Goal: Task Accomplishment & Management: Use online tool/utility

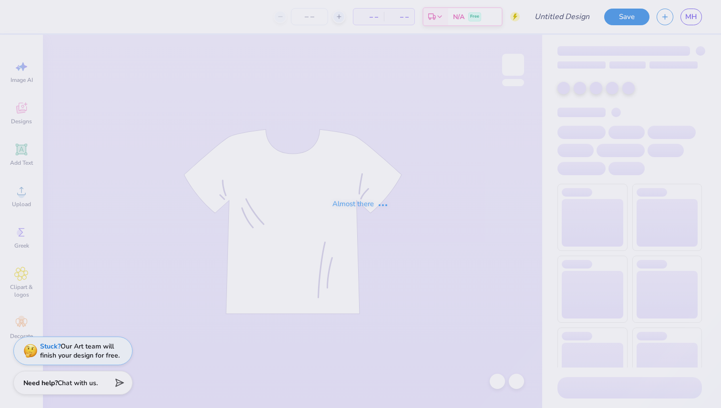
type input "pickleball philan"
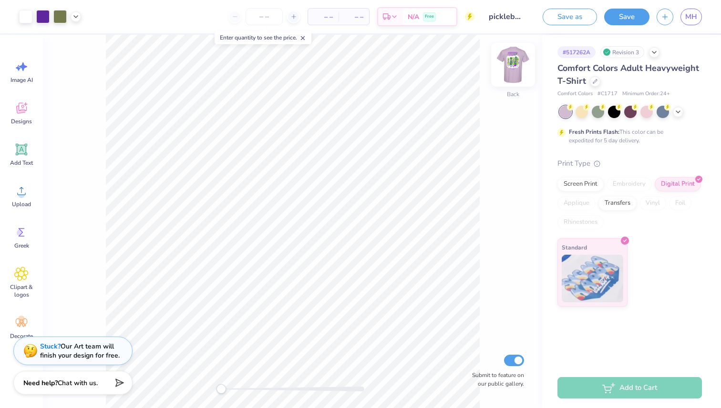
click at [510, 72] on img at bounding box center [513, 65] width 38 height 38
click at [692, 10] on link "MH" at bounding box center [690, 17] width 21 height 17
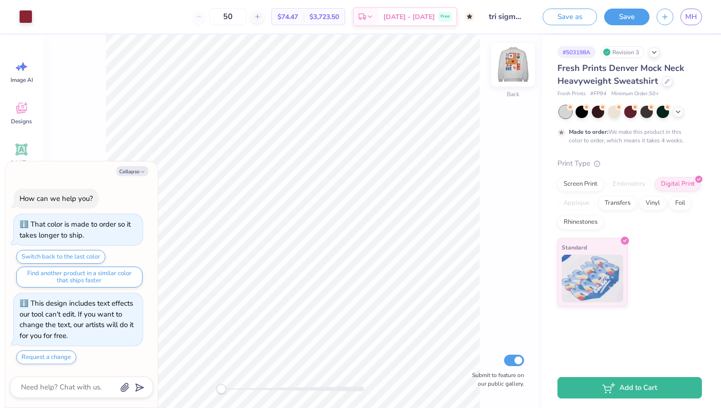
click at [517, 64] on img at bounding box center [513, 65] width 38 height 38
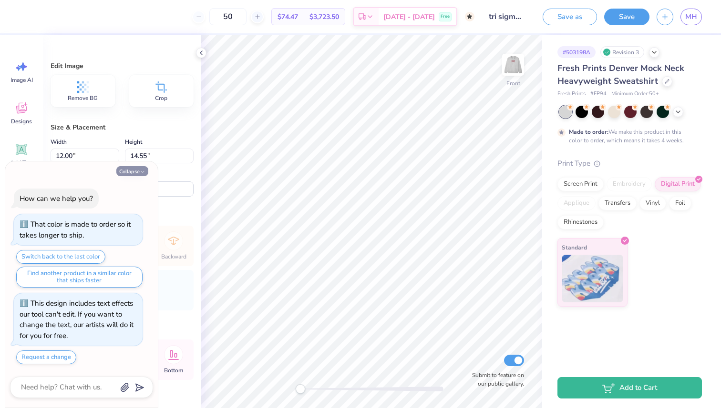
click at [136, 170] on button "Collapse" at bounding box center [132, 171] width 32 height 10
type textarea "x"
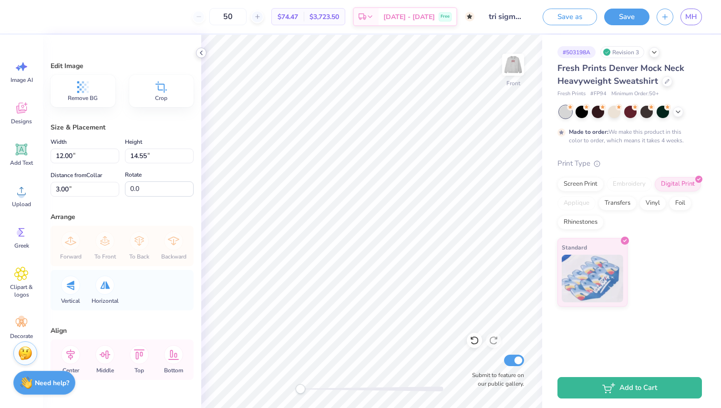
click at [201, 53] on polyline at bounding box center [201, 53] width 2 height 4
click at [201, 52] on icon at bounding box center [201, 53] width 8 height 8
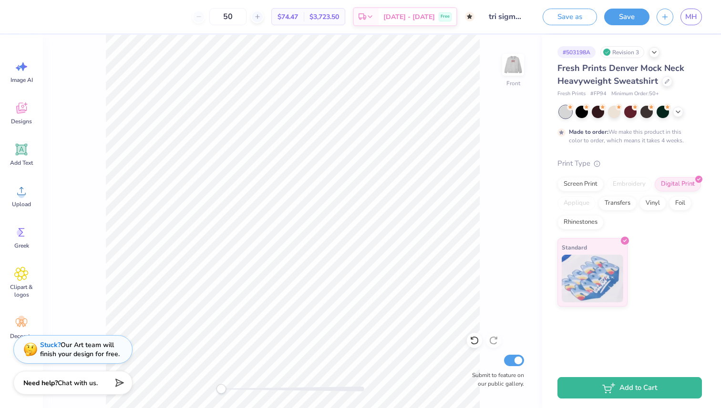
click at [79, 345] on div "Stuck? Our Art team will finish your design for free." at bounding box center [80, 350] width 80 height 18
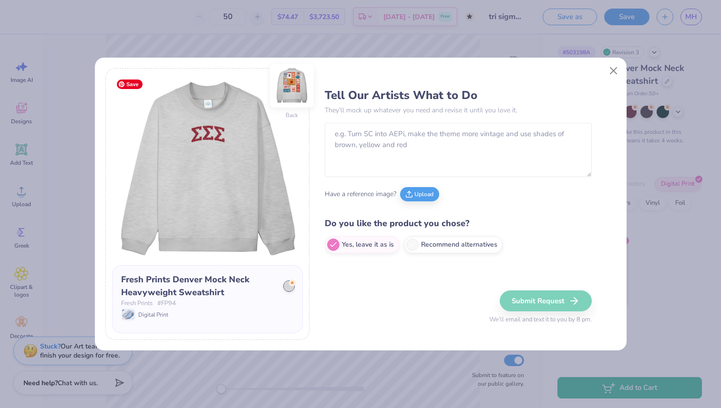
click at [295, 84] on img at bounding box center [292, 86] width 44 height 44
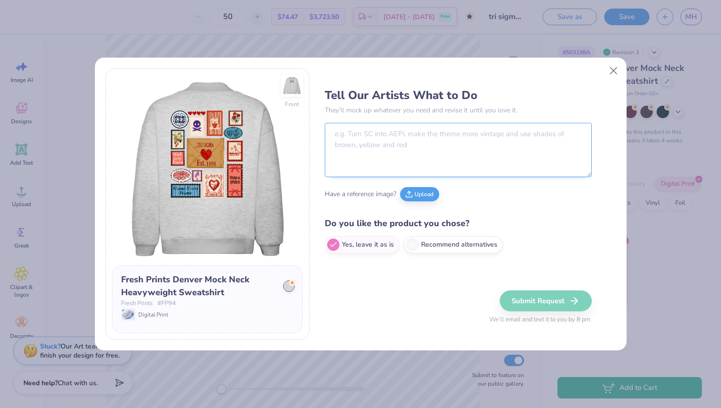
click at [377, 147] on textarea at bounding box center [458, 150] width 267 height 54
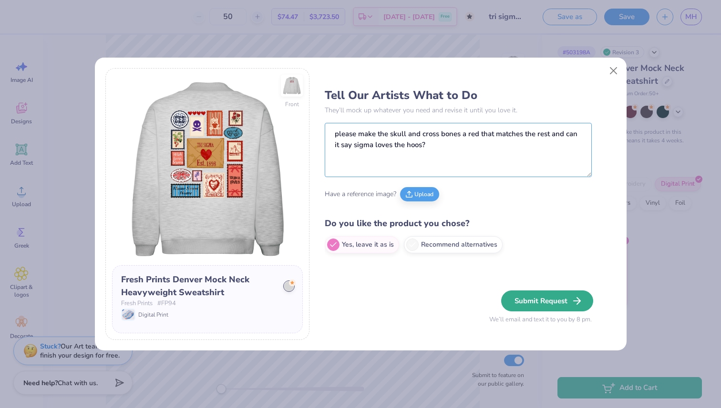
type textarea "please make the skull and cross bones a red that matches the rest and can it sa…"
click at [541, 296] on button "Submit Request" at bounding box center [547, 301] width 92 height 21
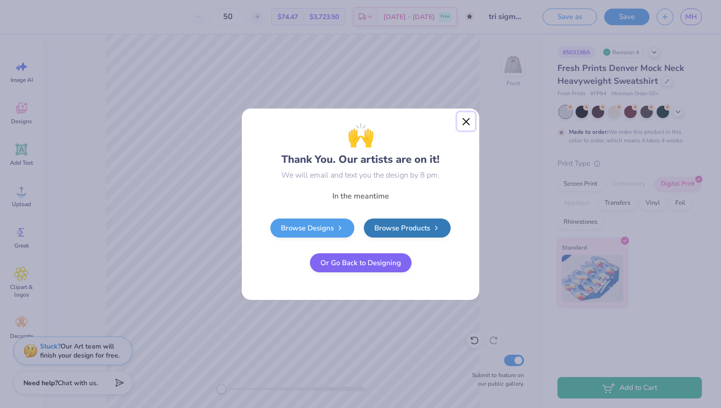
click at [468, 119] on button "Close" at bounding box center [466, 121] width 18 height 18
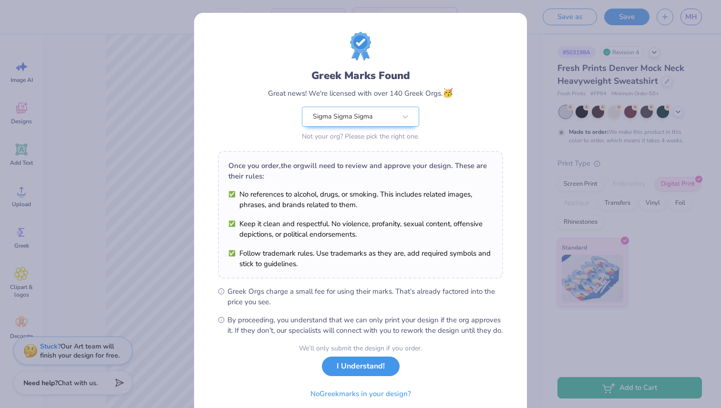
click at [345, 377] on button "I Understand!" at bounding box center [361, 367] width 78 height 20
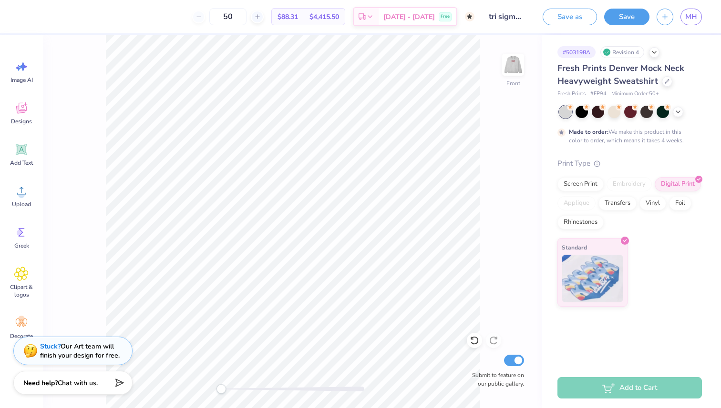
click at [522, 224] on div "Front Submit to feature on our public gallery." at bounding box center [292, 222] width 499 height 374
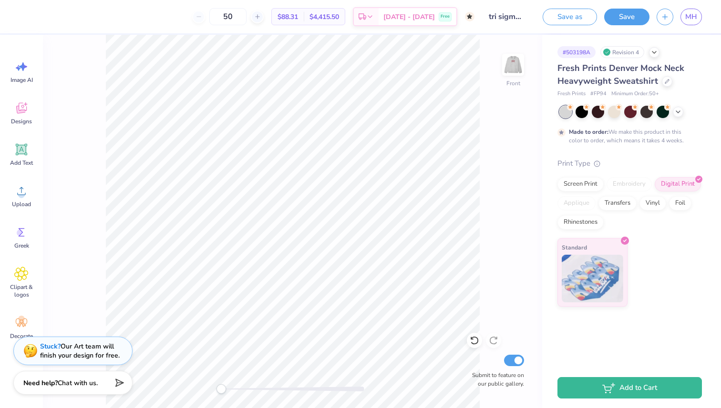
click at [663, 86] on div "Fresh Prints Denver Mock Neck Heavyweight Sweatshirt" at bounding box center [629, 75] width 144 height 26
click at [665, 81] on icon at bounding box center [666, 80] width 5 height 5
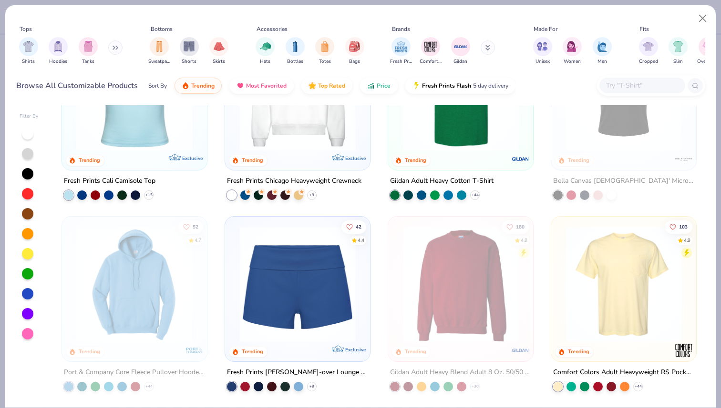
scroll to position [151, 0]
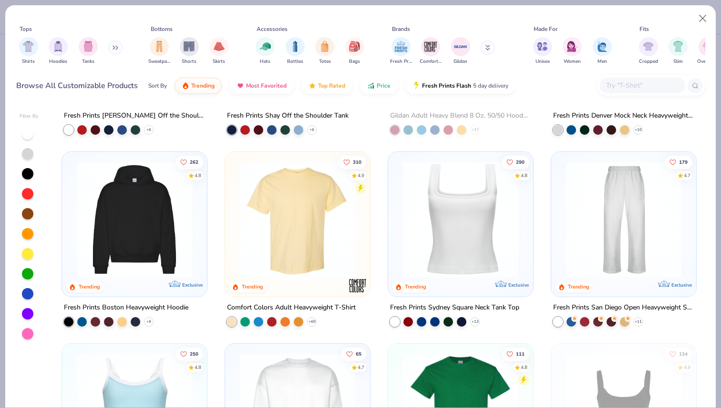
click at [118, 53] on button at bounding box center [115, 48] width 14 height 14
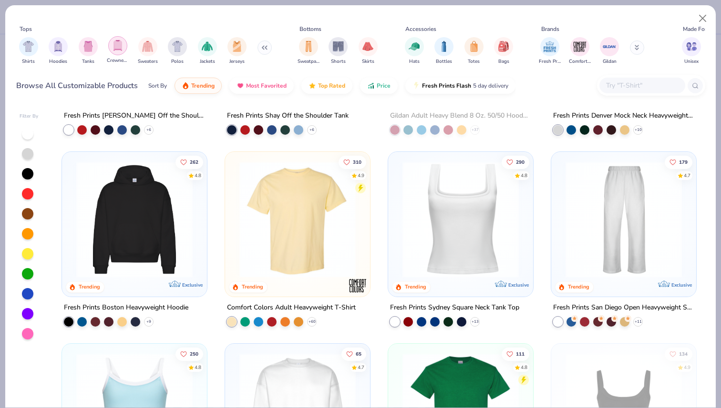
click at [122, 44] on img "filter for Crewnecks" at bounding box center [117, 45] width 10 height 11
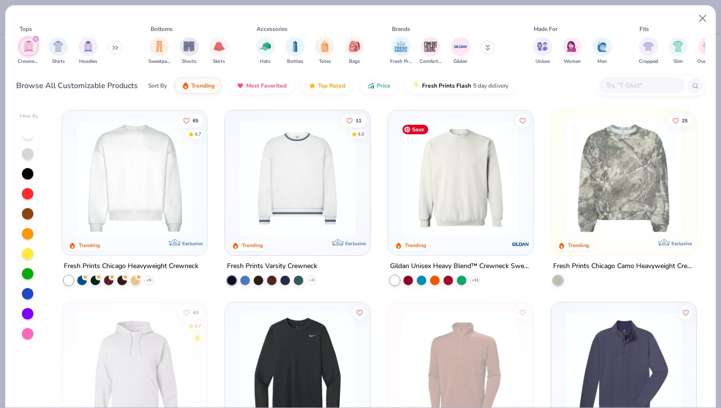
click at [464, 204] on img at bounding box center [460, 178] width 126 height 116
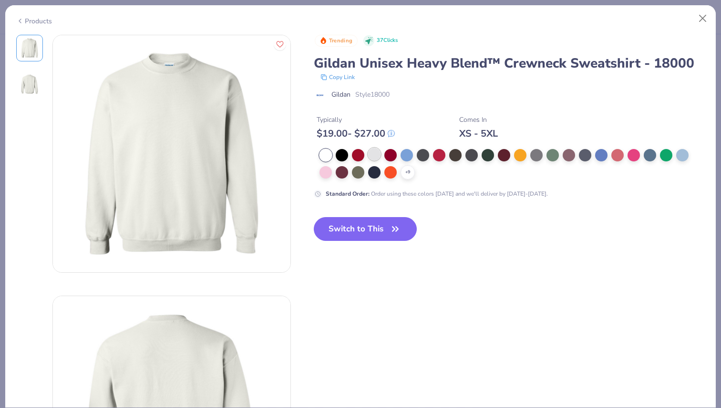
click at [372, 155] on div at bounding box center [374, 154] width 12 height 12
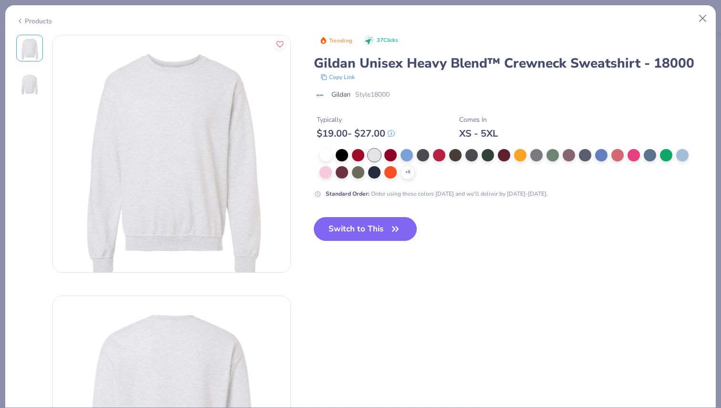
click at [22, 84] on img at bounding box center [29, 84] width 23 height 23
click at [395, 234] on icon "button" at bounding box center [394, 229] width 13 height 13
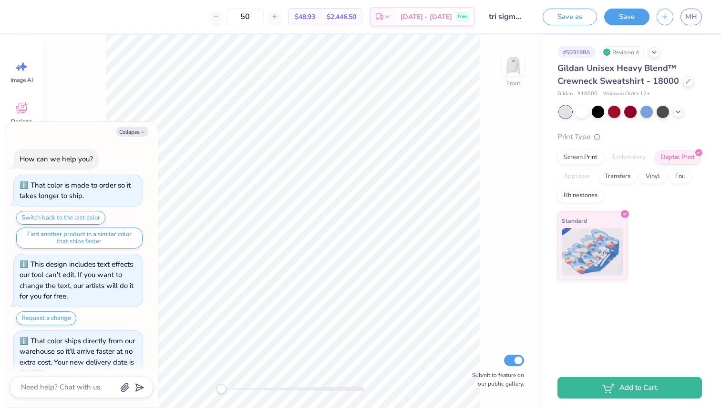
scroll to position [19, 0]
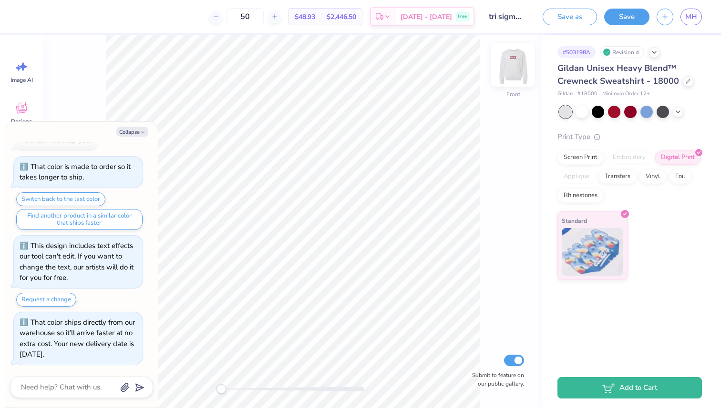
click at [519, 72] on img at bounding box center [513, 65] width 38 height 38
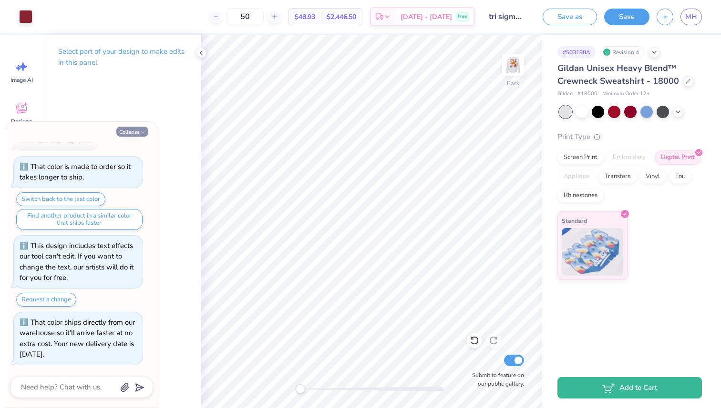
click at [126, 130] on button "Collapse" at bounding box center [132, 132] width 32 height 10
type textarea "x"
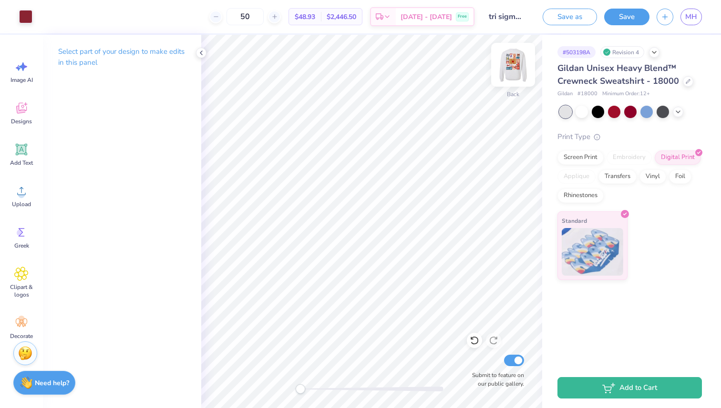
click at [519, 70] on img at bounding box center [513, 65] width 38 height 38
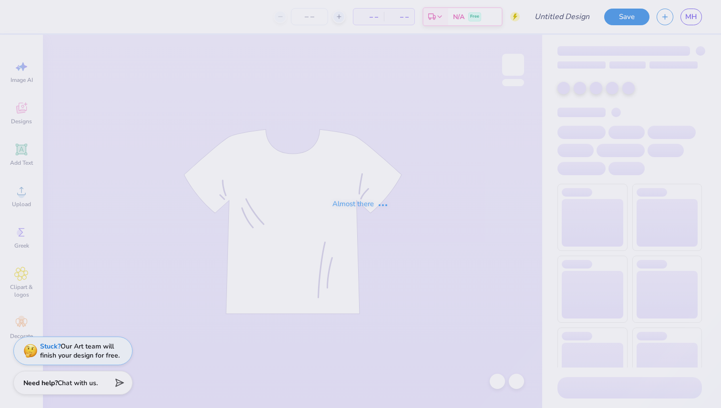
type input "pickleball philan"
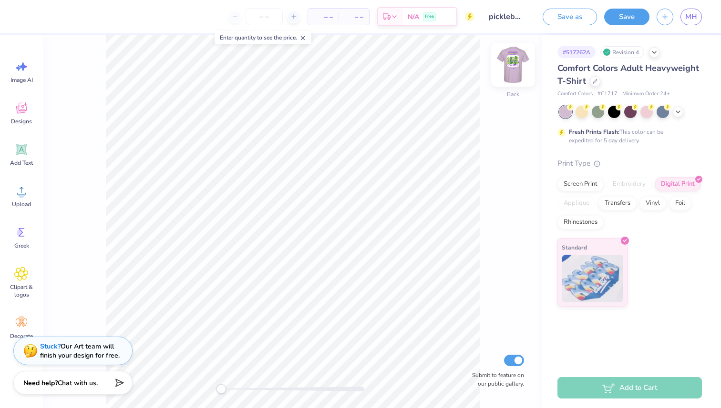
click at [521, 68] on img at bounding box center [513, 65] width 38 height 38
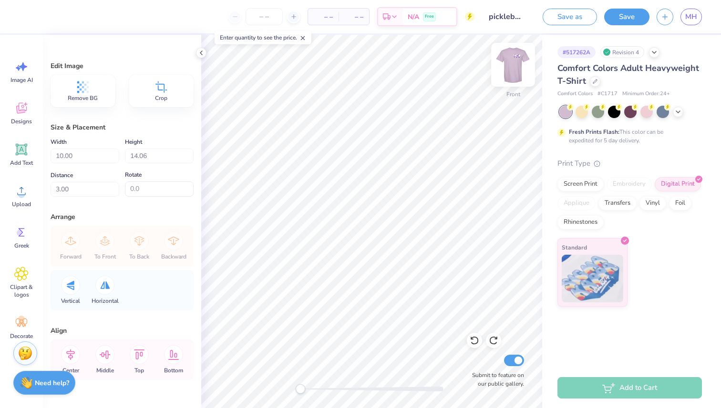
click at [517, 57] on img at bounding box center [513, 65] width 38 height 38
type input "6.00"
type input "2.83"
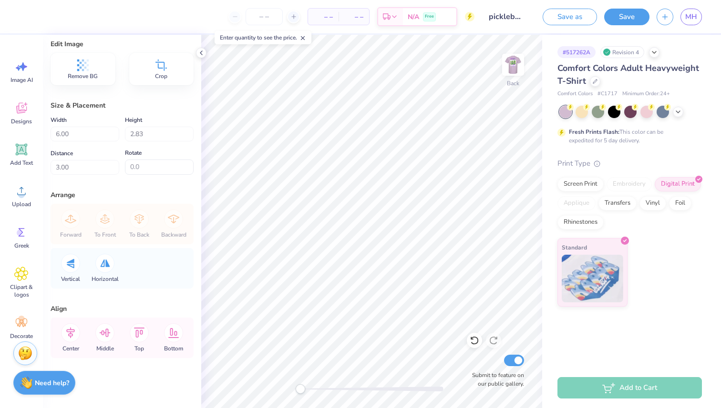
scroll to position [22, 0]
click at [29, 355] on img at bounding box center [25, 352] width 14 height 14
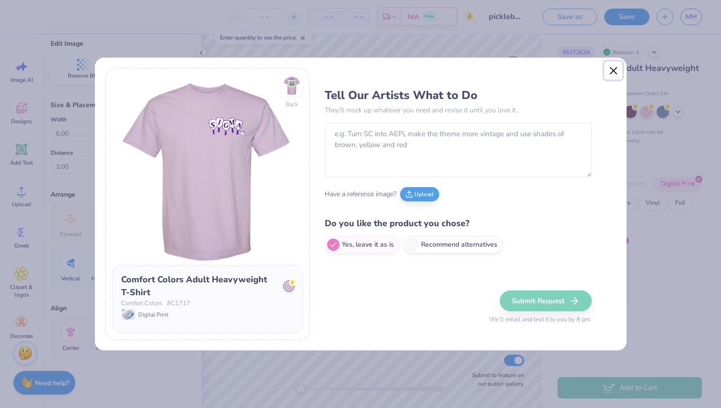
click at [606, 77] on button "Close" at bounding box center [613, 70] width 18 height 18
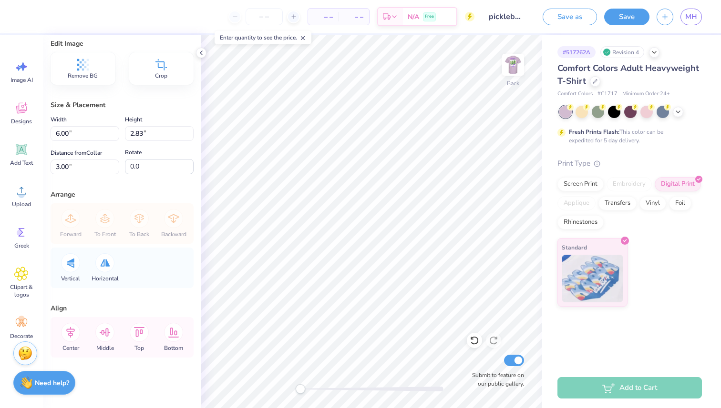
type input "7.54"
type input "3.56"
type input "2.78"
click at [512, 71] on img at bounding box center [513, 65] width 38 height 38
type input "10.00"
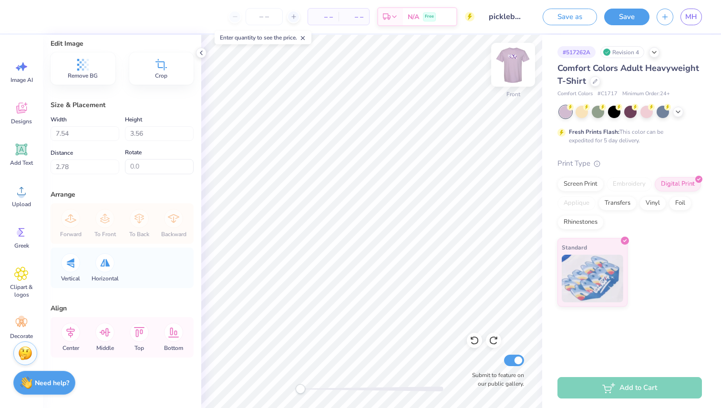
type input "14.06"
type input "3.00"
click at [23, 198] on div "Upload" at bounding box center [21, 196] width 34 height 36
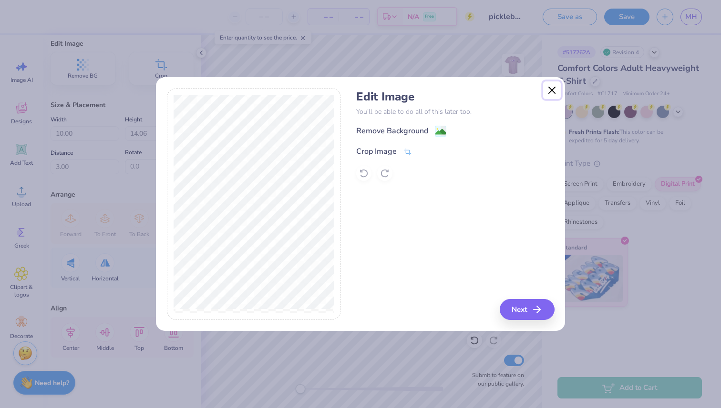
click at [547, 88] on button "Close" at bounding box center [552, 91] width 18 height 18
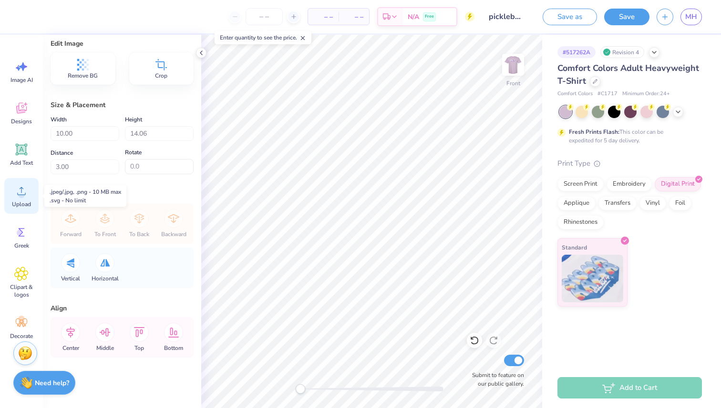
click at [25, 197] on icon at bounding box center [21, 191] width 14 height 14
click at [20, 197] on circle at bounding box center [21, 195] width 7 height 7
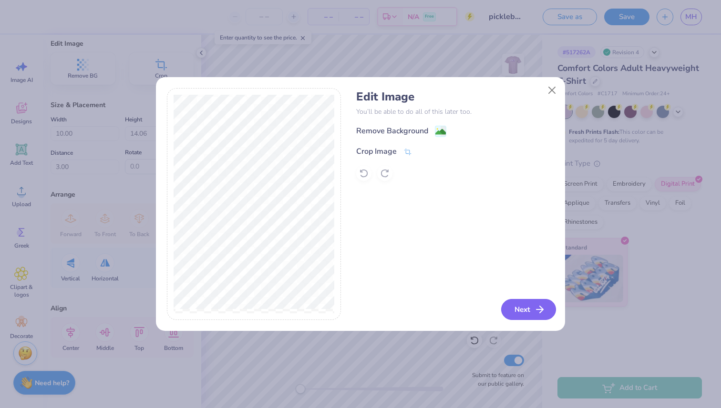
click at [540, 313] on icon "button" at bounding box center [539, 309] width 11 height 11
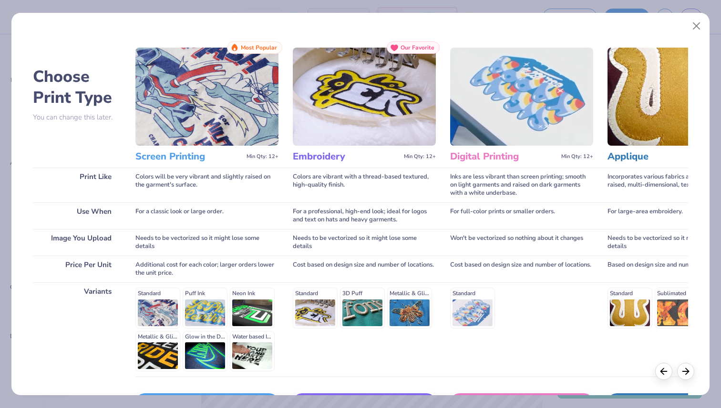
scroll to position [67, 0]
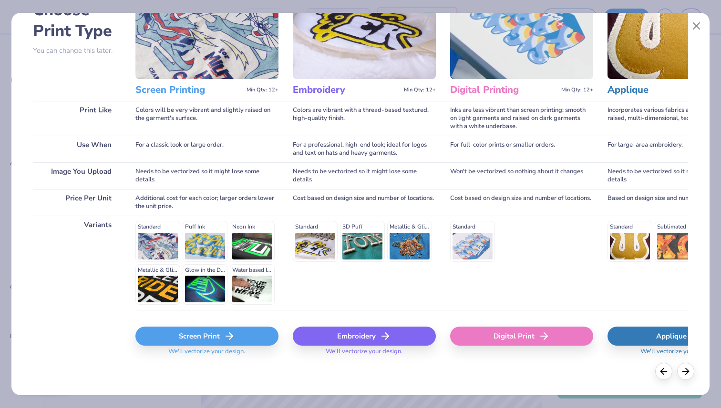
click at [218, 344] on div "Screen Print" at bounding box center [206, 336] width 143 height 19
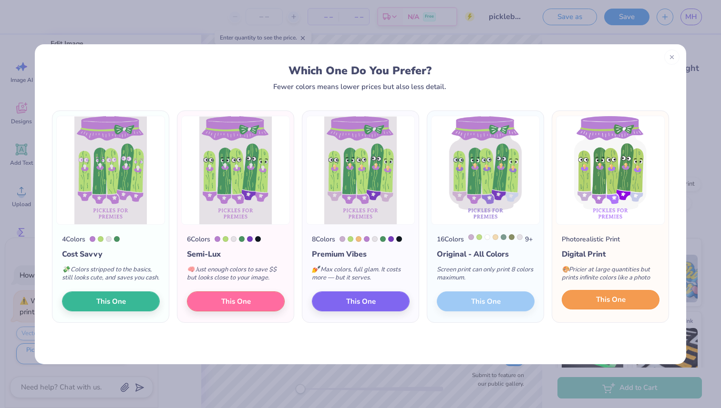
click at [604, 306] on span "This One" at bounding box center [611, 300] width 30 height 11
type textarea "x"
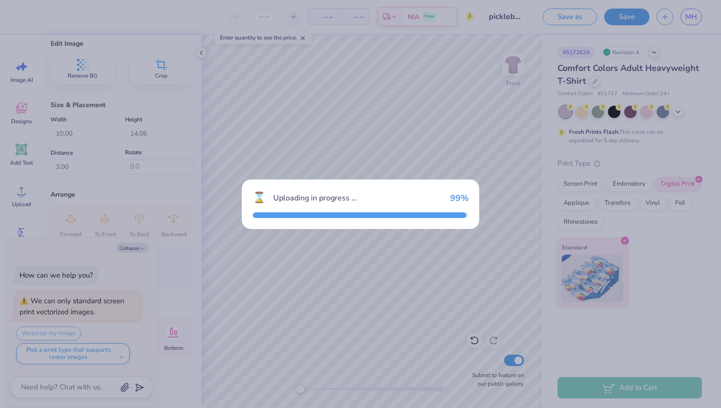
type input "7.64"
type input "11.35"
type input "8.08"
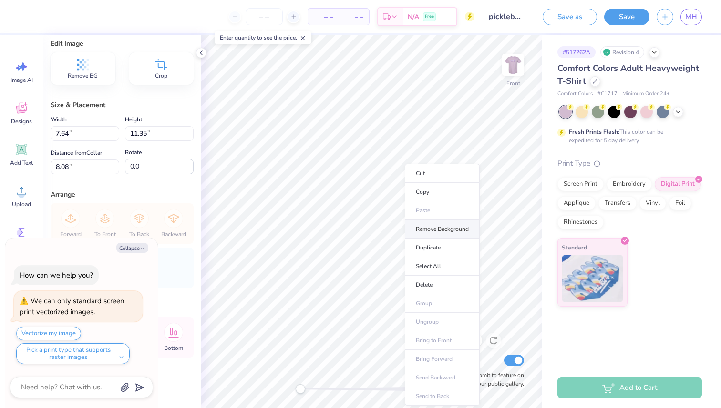
click at [431, 233] on li "Remove Background" at bounding box center [442, 229] width 75 height 19
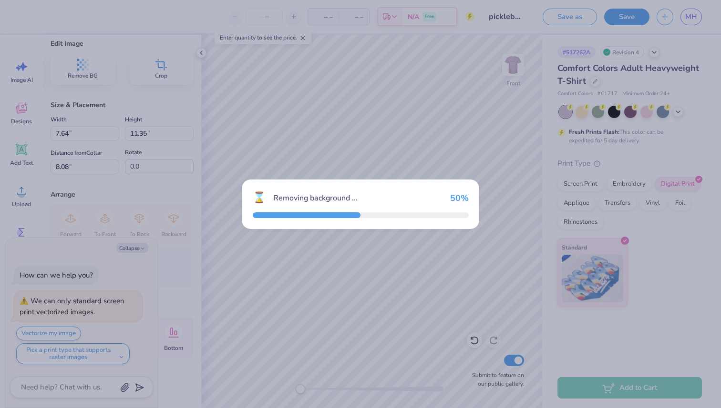
type textarea "x"
type input "10.76"
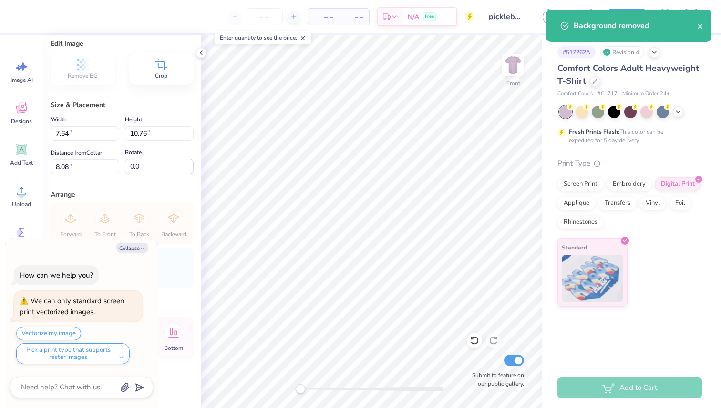
type textarea "x"
type input "11.19"
type input "15.77"
type input "5.90"
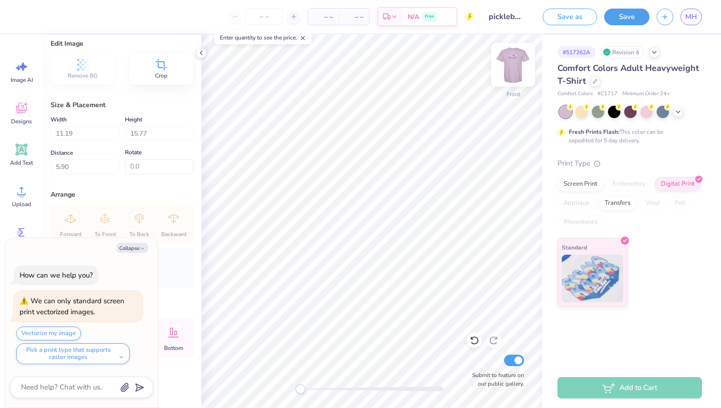
click at [522, 54] on div "Front Submit to feature on our public gallery." at bounding box center [371, 222] width 341 height 374
click at [520, 59] on img at bounding box center [513, 65] width 38 height 38
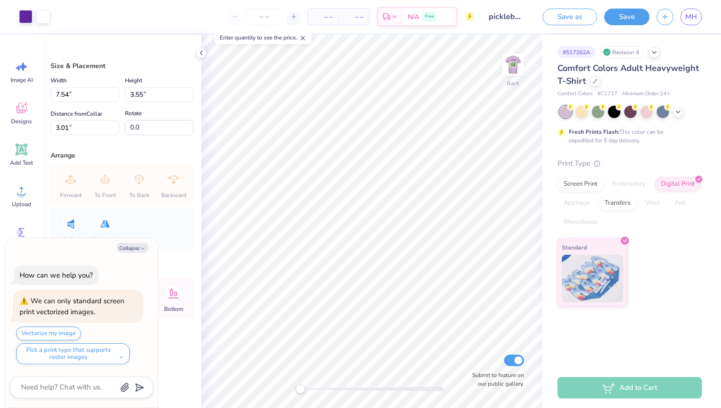
click at [520, 59] on img at bounding box center [512, 64] width 19 height 19
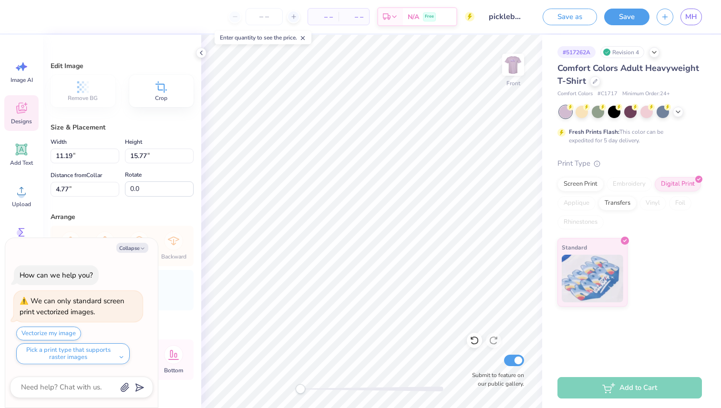
click at [28, 114] on icon at bounding box center [21, 108] width 14 height 14
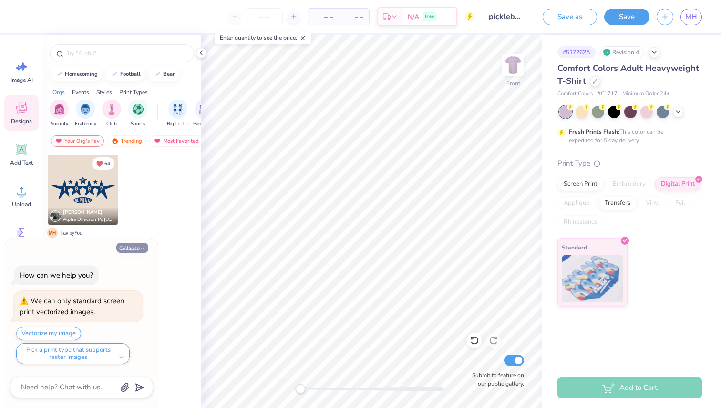
click at [132, 248] on button "Collapse" at bounding box center [132, 248] width 32 height 10
type textarea "x"
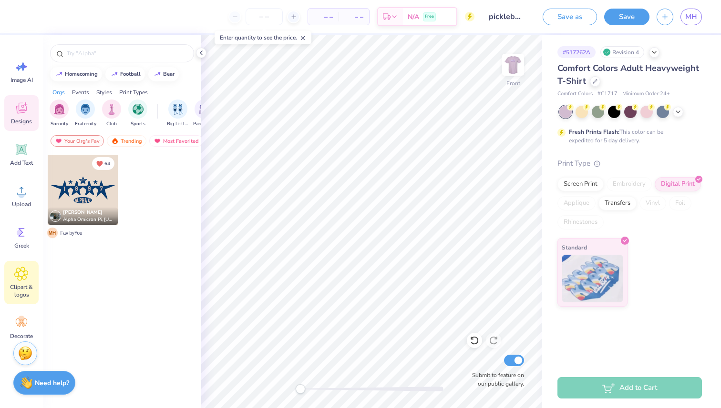
click at [27, 271] on icon at bounding box center [21, 273] width 13 height 13
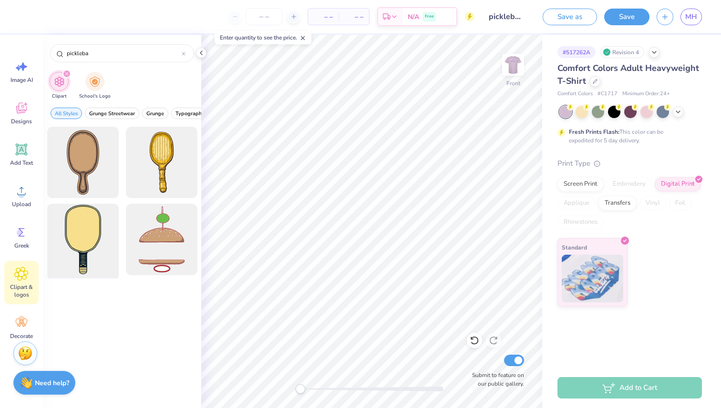
type input "pickleba"
click at [88, 236] on div at bounding box center [82, 240] width 79 height 79
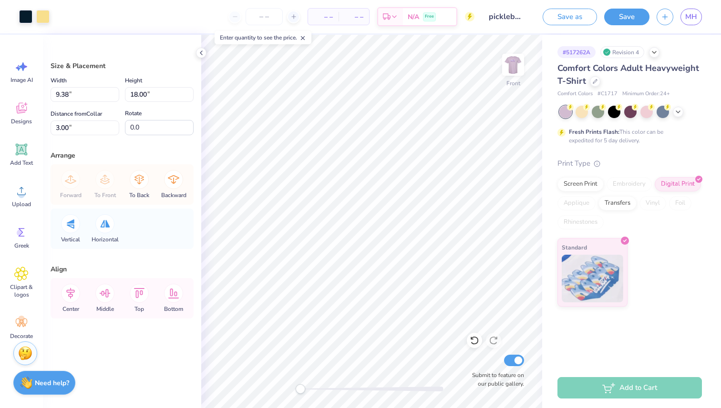
type input "1.80"
type input "3.45"
type input "17.55"
type input "-24.8"
type input "1.76"
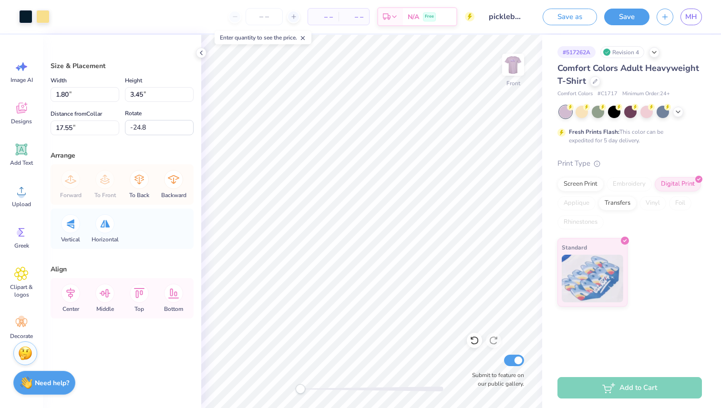
type input "2.66"
type input "17.55"
type input "-24.8"
type input "1.58"
type input "2.76"
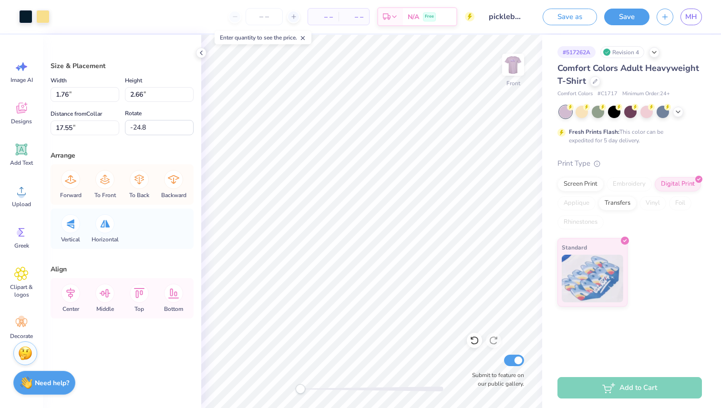
type input "17.45"
type input "12.7"
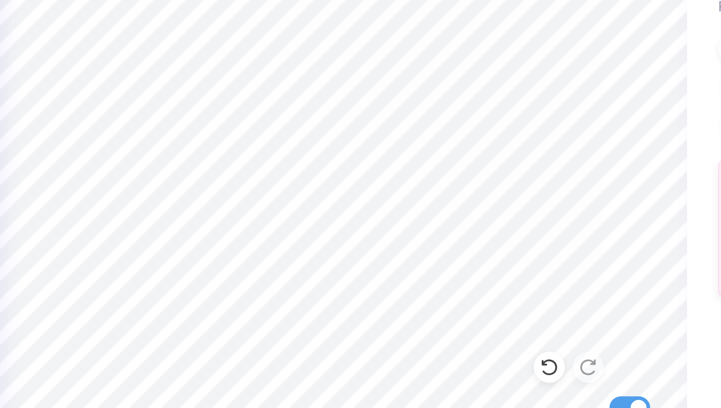
type input "20.9"
type input "4.11"
type input "3.89"
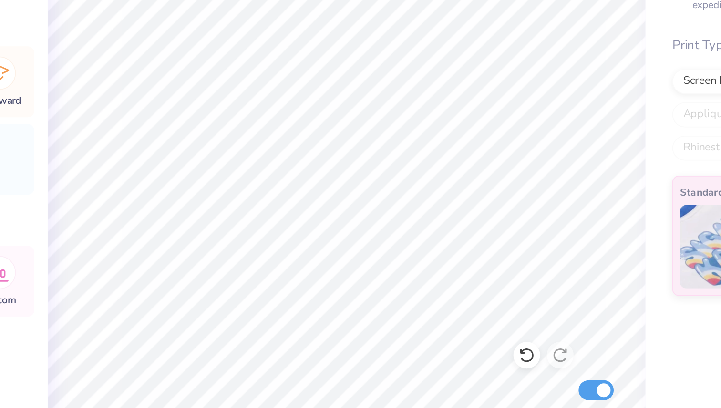
type input "19.3"
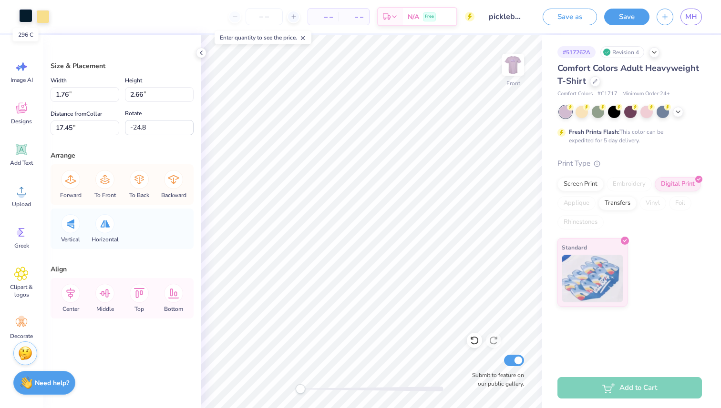
click at [24, 18] on div at bounding box center [25, 15] width 13 height 13
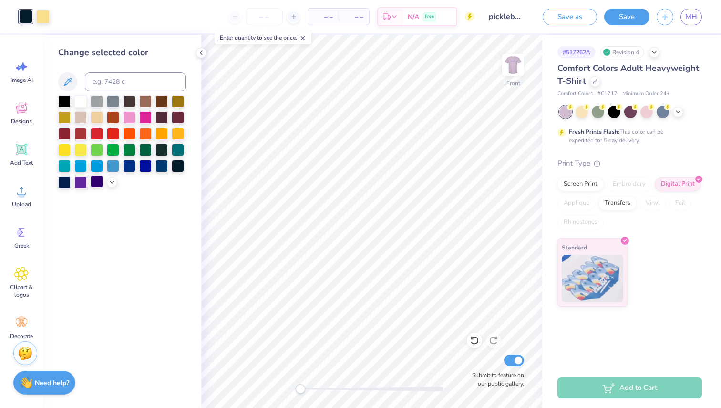
click at [101, 180] on div at bounding box center [97, 181] width 12 height 12
click at [41, 15] on div at bounding box center [42, 15] width 13 height 13
click at [111, 181] on polyline at bounding box center [112, 182] width 4 height 2
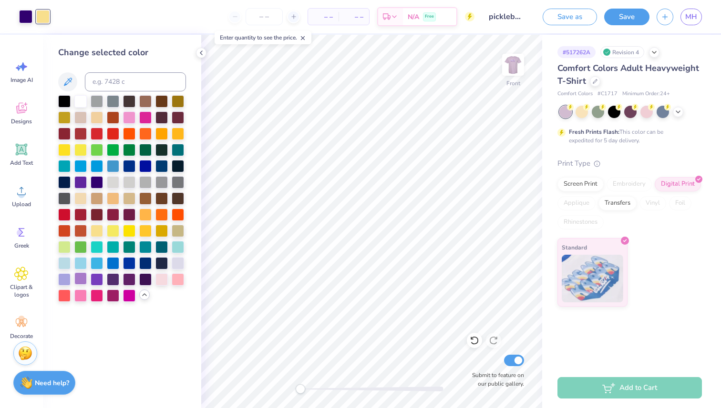
click at [82, 277] on div at bounding box center [80, 279] width 12 height 12
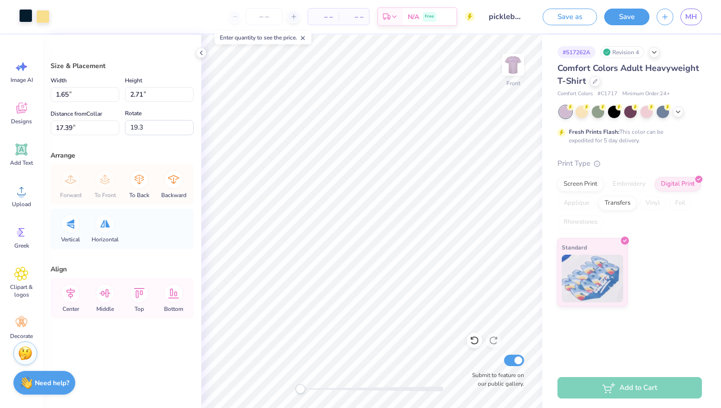
click at [28, 20] on div at bounding box center [25, 15] width 13 height 13
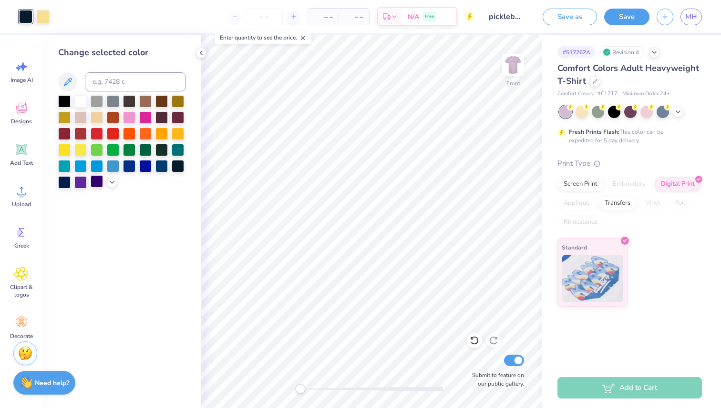
click at [95, 180] on div at bounding box center [97, 181] width 12 height 12
click at [112, 184] on icon at bounding box center [112, 182] width 8 height 8
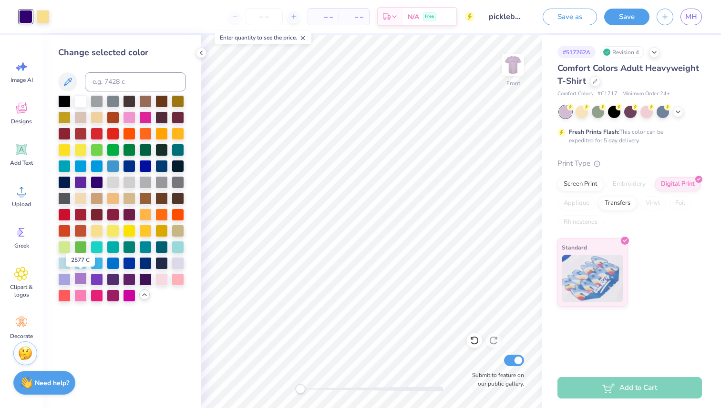
click at [79, 278] on div at bounding box center [80, 279] width 12 height 12
click at [61, 277] on div at bounding box center [64, 279] width 12 height 12
click at [45, 20] on div at bounding box center [42, 15] width 13 height 13
click at [69, 276] on div at bounding box center [64, 279] width 12 height 12
click at [32, 17] on div at bounding box center [25, 16] width 13 height 13
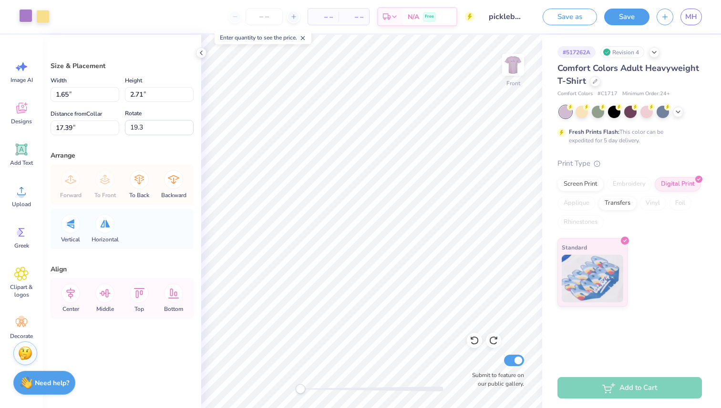
click at [27, 14] on div at bounding box center [25, 15] width 13 height 13
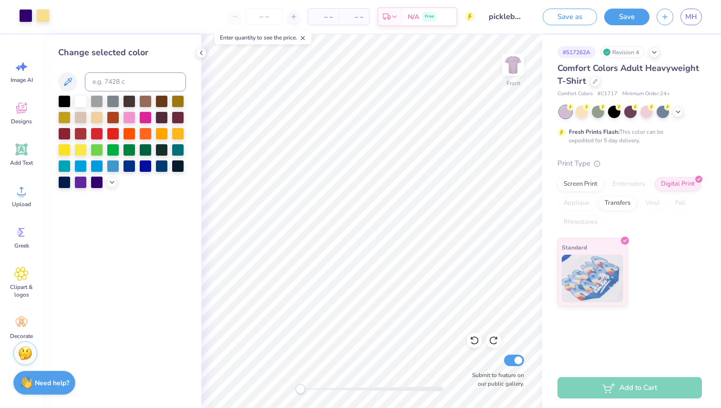
click at [43, 17] on div at bounding box center [42, 15] width 13 height 13
click at [111, 179] on icon at bounding box center [112, 182] width 8 height 8
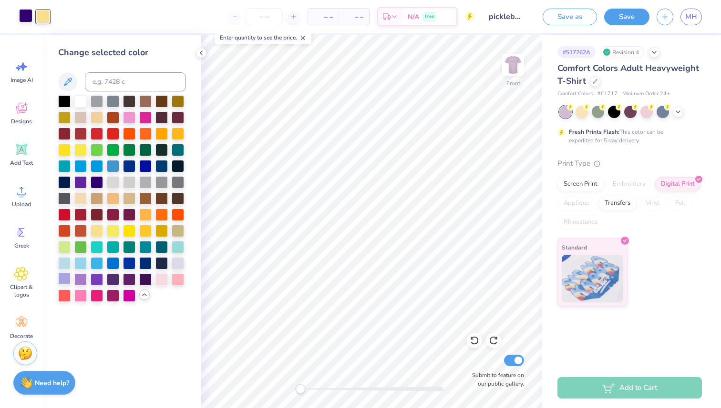
click at [63, 277] on div at bounding box center [64, 279] width 12 height 12
click at [196, 346] on div "Change selected color" at bounding box center [122, 222] width 158 height 374
click at [79, 279] on div at bounding box center [80, 279] width 12 height 12
click at [184, 263] on div at bounding box center [178, 262] width 12 height 12
click at [77, 282] on div at bounding box center [80, 279] width 12 height 12
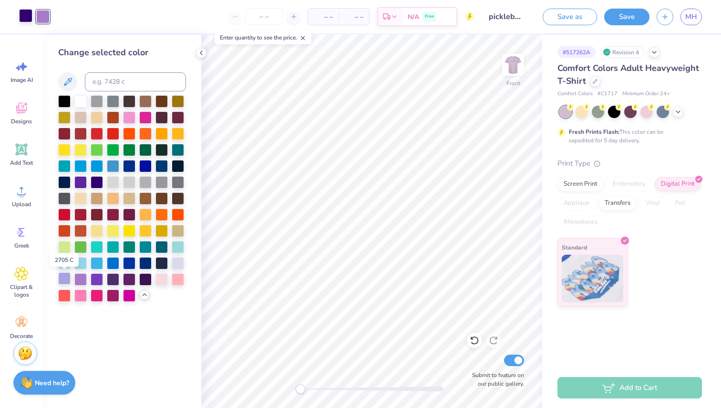
click at [64, 279] on div at bounding box center [64, 279] width 12 height 12
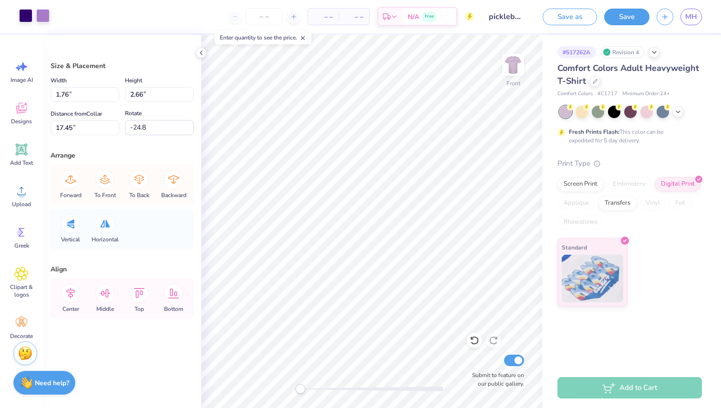
click at [44, 17] on div at bounding box center [42, 15] width 13 height 13
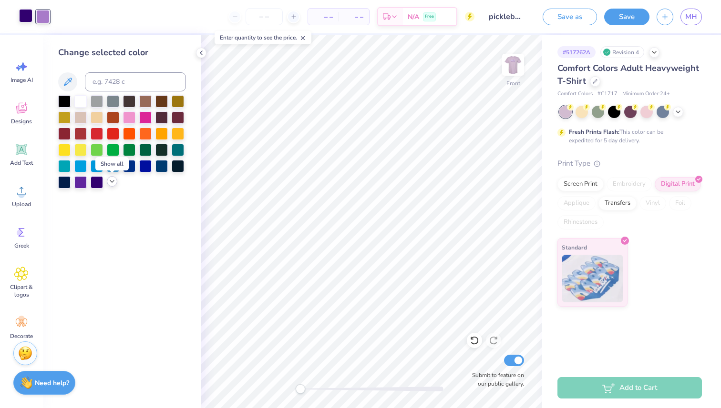
click at [112, 183] on icon at bounding box center [112, 182] width 8 height 8
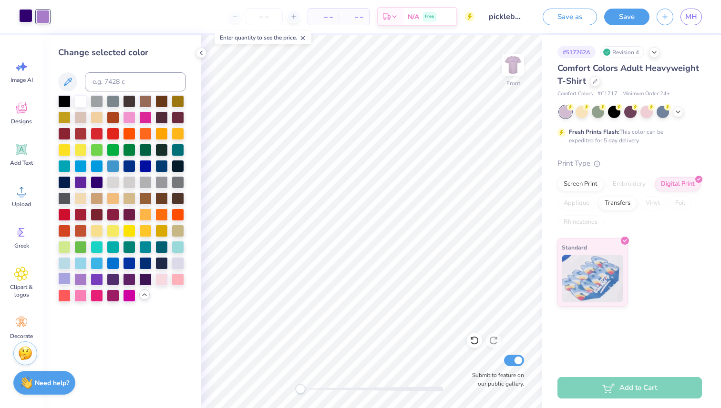
click at [64, 279] on div at bounding box center [64, 279] width 12 height 12
click at [186, 288] on div "Change selected color" at bounding box center [122, 222] width 158 height 374
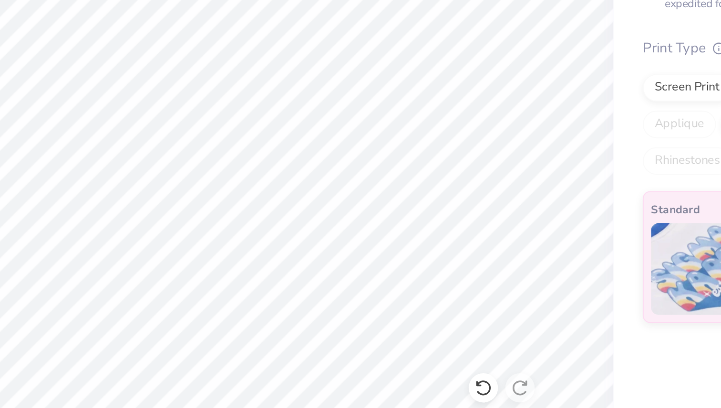
type input "1.76"
type input "2.66"
type input "17.45"
type input "-24.8"
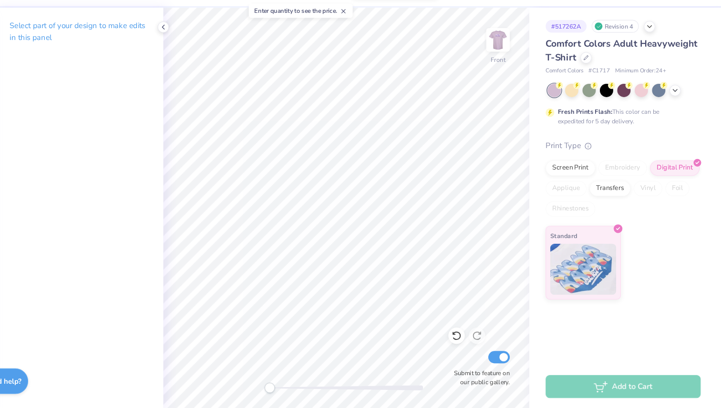
scroll to position [0, 0]
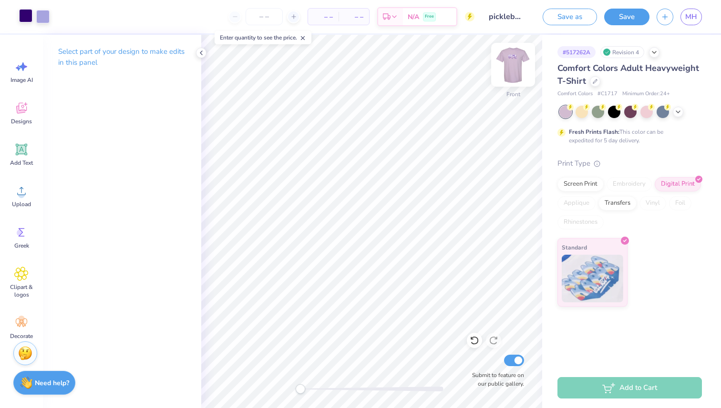
click at [515, 59] on img at bounding box center [513, 65] width 38 height 38
click at [514, 71] on img at bounding box center [513, 65] width 38 height 38
click at [510, 74] on img at bounding box center [513, 65] width 38 height 38
click at [513, 63] on img at bounding box center [513, 65] width 38 height 38
click at [519, 62] on img at bounding box center [513, 65] width 38 height 38
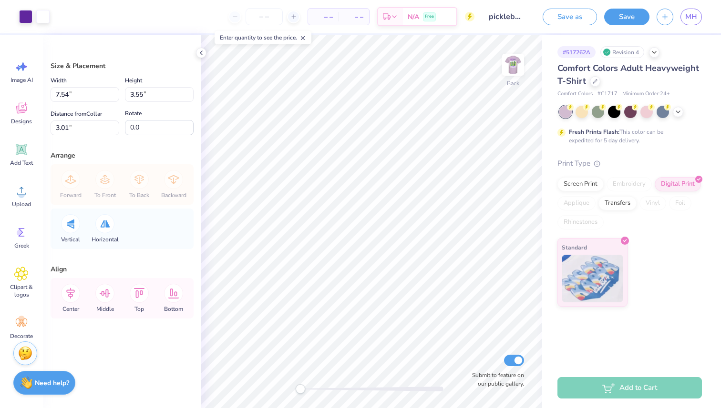
click at [627, 24] on div "Save" at bounding box center [626, 17] width 45 height 17
click at [628, 13] on button "Save" at bounding box center [626, 15] width 45 height 17
